Goal: Transaction & Acquisition: Purchase product/service

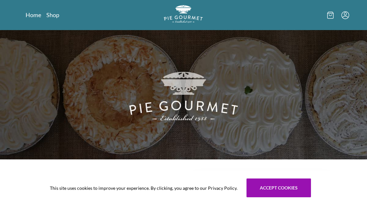
click at [33, 16] on link "Home" at bounding box center [34, 15] width 16 height 8
click at [58, 12] on link "Shop" at bounding box center [52, 15] width 13 height 8
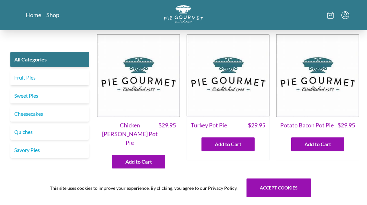
click at [36, 150] on link "Savory Pies" at bounding box center [49, 150] width 79 height 16
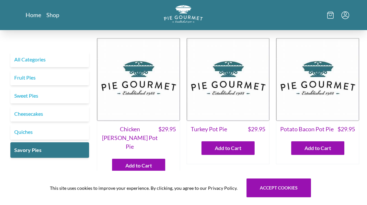
click at [37, 153] on link "Savory Pies" at bounding box center [49, 150] width 79 height 16
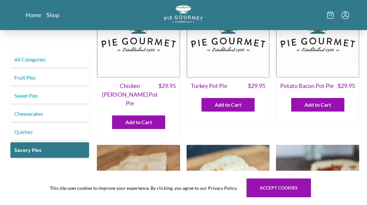
scroll to position [43, 0]
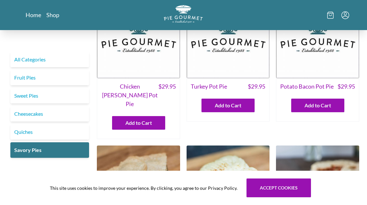
click at [31, 96] on link "Sweet Pies" at bounding box center [49, 96] width 79 height 16
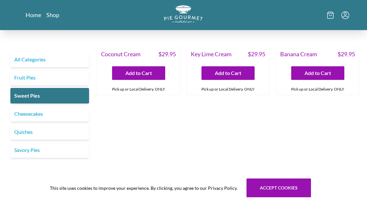
scroll to position [74, 0]
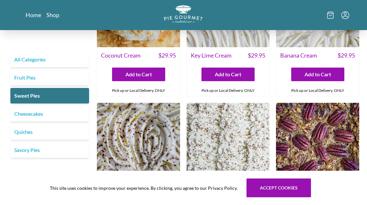
click at [23, 82] on link "Fruit Pies" at bounding box center [49, 78] width 79 height 16
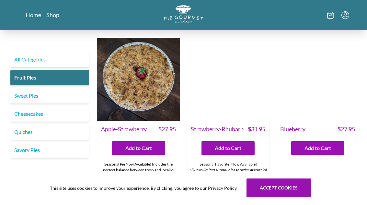
scroll to position [0, 0]
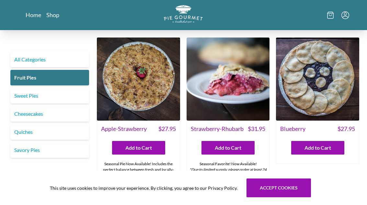
click at [31, 133] on link "Quiches" at bounding box center [49, 132] width 79 height 16
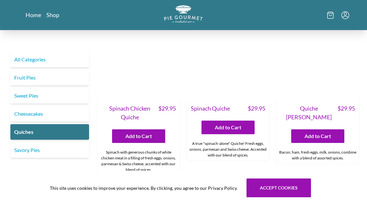
scroll to position [191, 0]
